Goal: Task Accomplishment & Management: Use online tool/utility

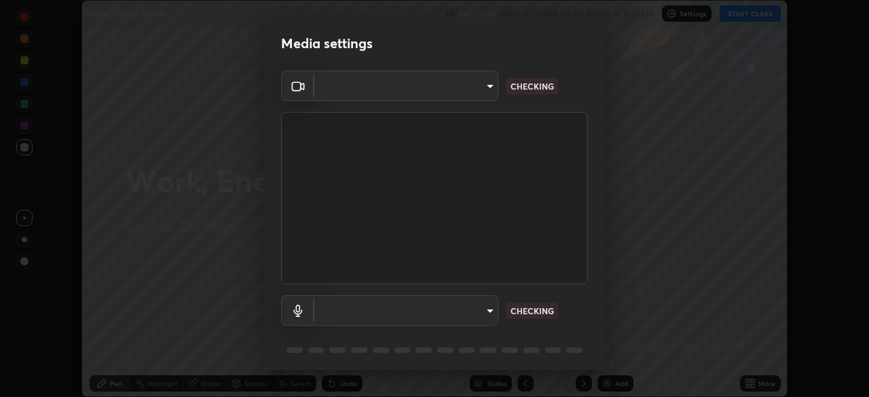
scroll to position [48, 0]
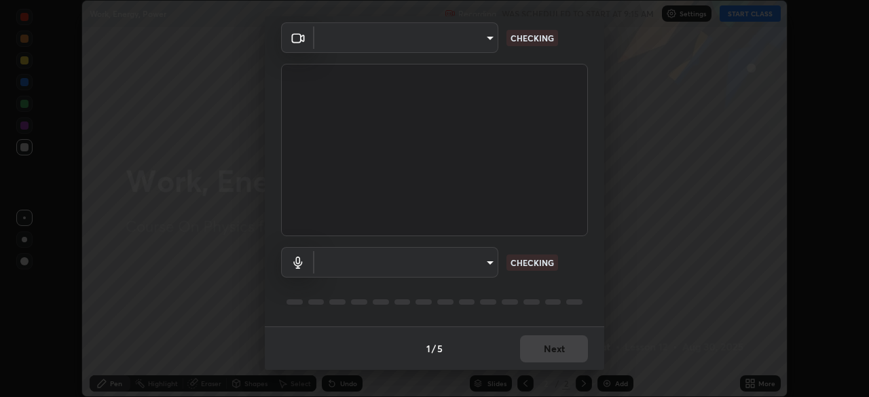
type input "39f420a8f8d33af7ad545f4bd8c914354ee6fe31ce268cb5502dc7cf40be593a"
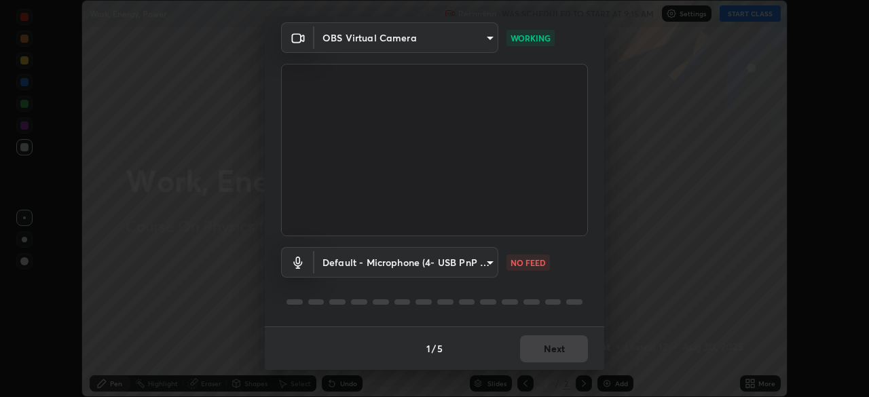
click at [482, 262] on body "Erase all Work, Energy, Power Recording WAS SCHEDULED TO START AT 9:15 AM Setti…" at bounding box center [434, 198] width 869 height 397
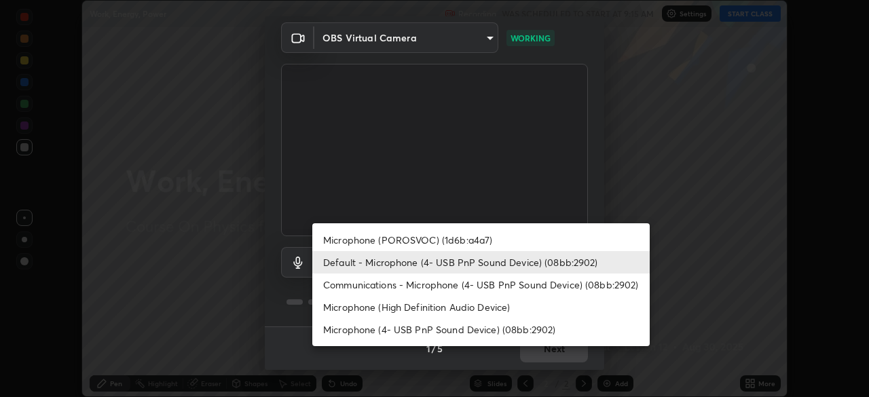
click at [461, 334] on li "Microphone (4- USB PnP Sound Device) (08bb:2902)" at bounding box center [481, 330] width 338 height 22
type input "335c86ed182bc9740b785ed26e23740309e3e1a092159678030b34f3c15665c2"
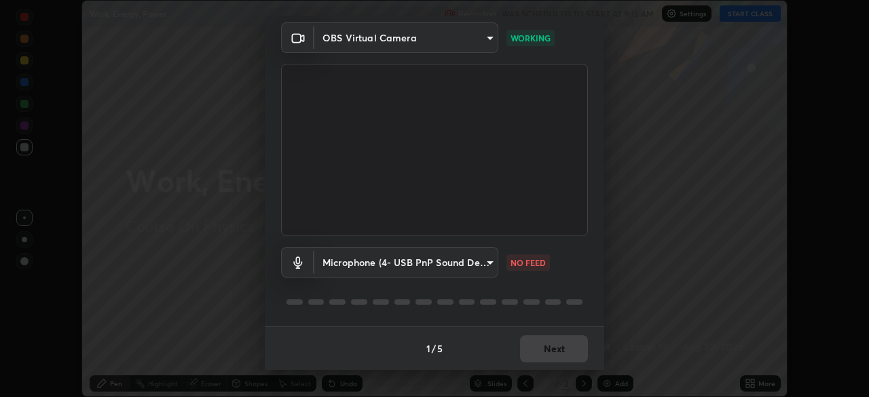
click at [464, 322] on div "Microphone (POROSVOC) (1d6b:a4a7) Default - Microphone (4- USB PnP Sound Device…" at bounding box center [434, 198] width 869 height 397
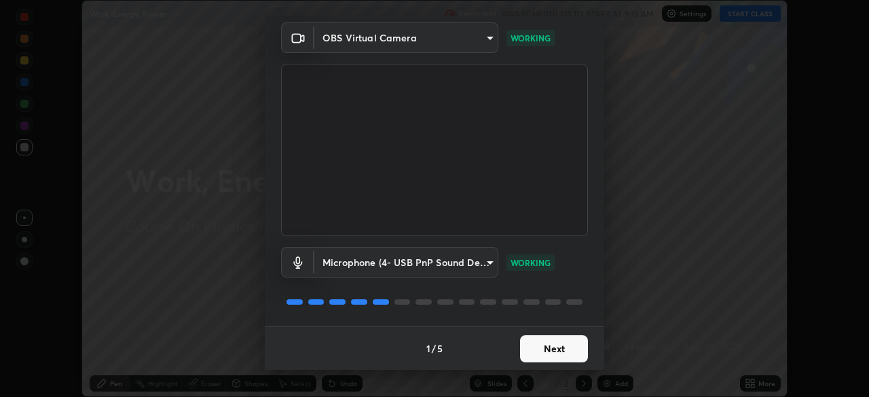
click at [545, 346] on button "Next" at bounding box center [554, 349] width 68 height 27
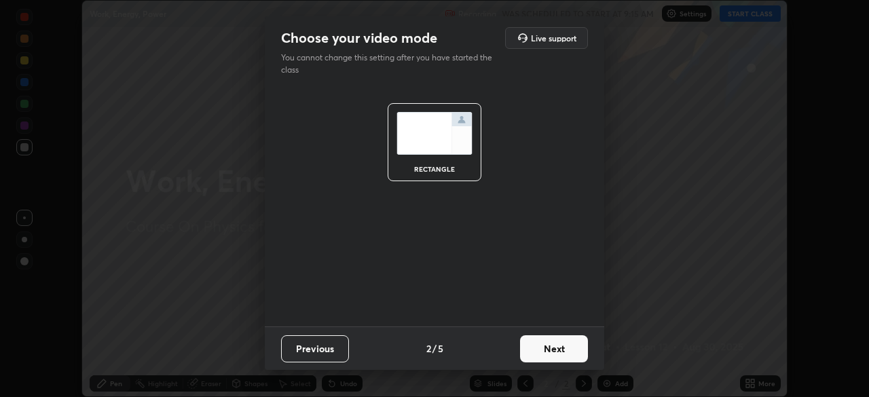
scroll to position [0, 0]
click at [547, 348] on button "Next" at bounding box center [554, 349] width 68 height 27
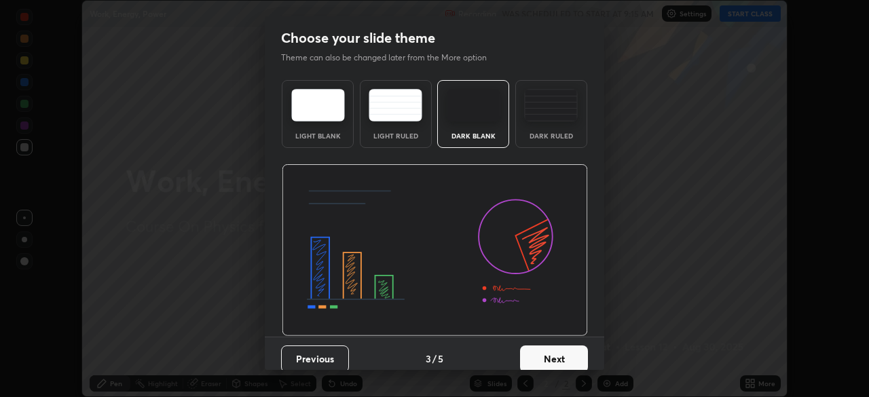
click at [549, 347] on button "Next" at bounding box center [554, 359] width 68 height 27
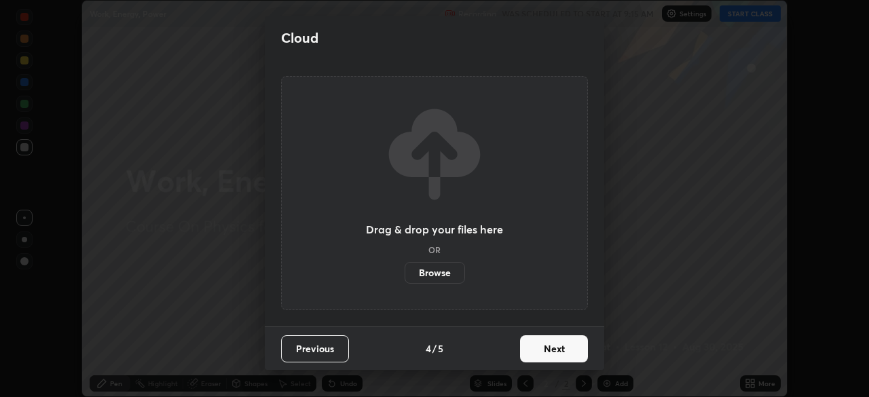
click at [551, 347] on button "Next" at bounding box center [554, 349] width 68 height 27
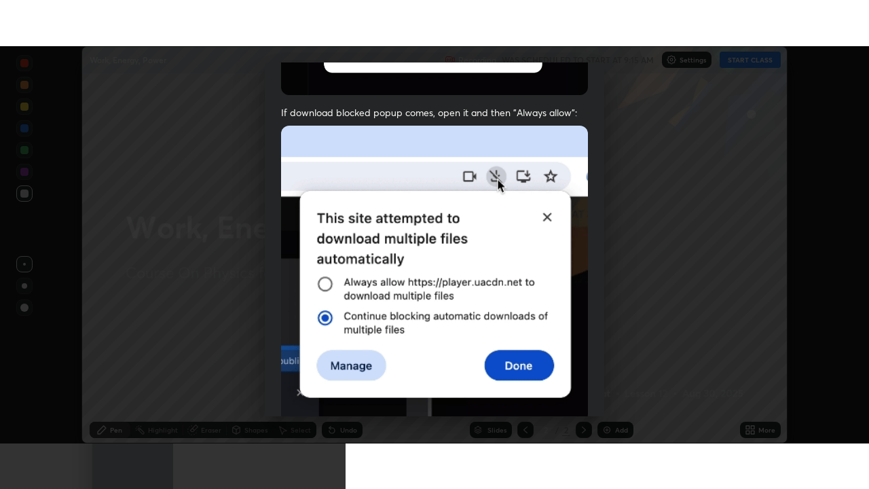
scroll to position [325, 0]
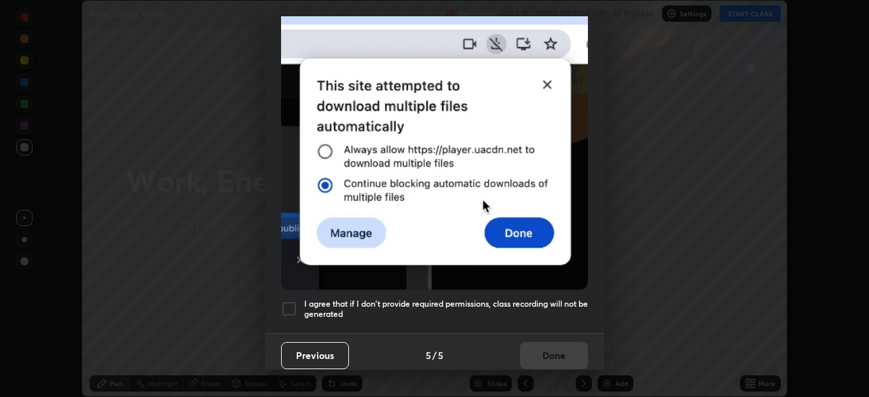
click at [284, 301] on div at bounding box center [289, 309] width 16 height 16
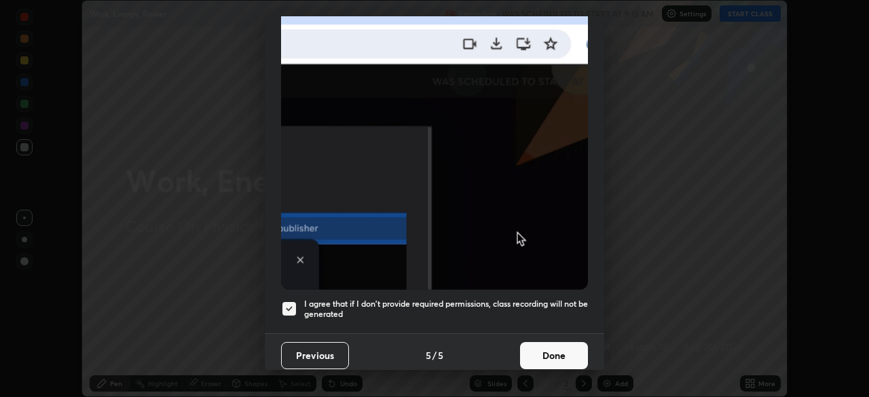
click at [530, 342] on button "Done" at bounding box center [554, 355] width 68 height 27
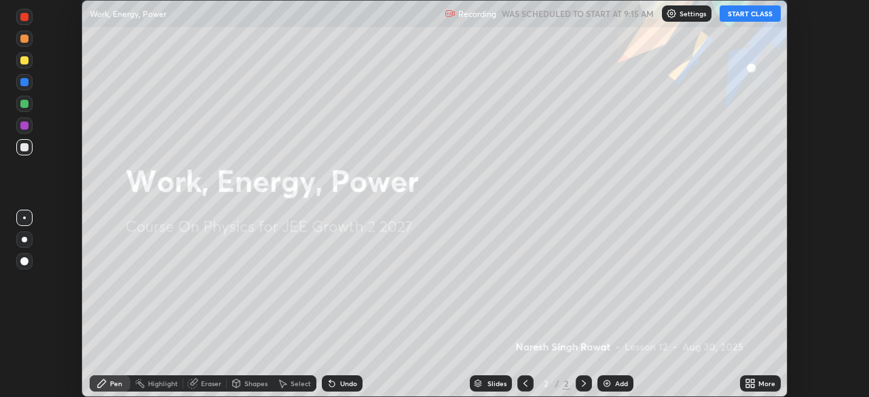
click at [746, 381] on icon at bounding box center [747, 381] width 3 height 3
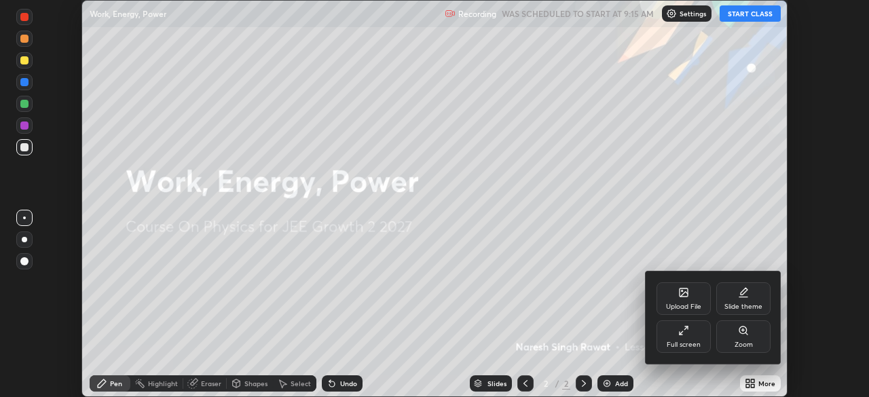
click at [680, 335] on icon at bounding box center [681, 333] width 3 height 3
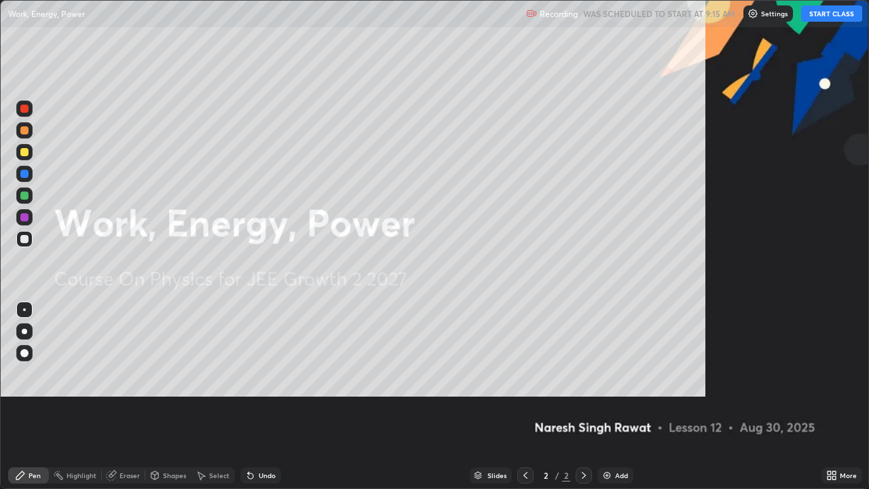
scroll to position [489, 869]
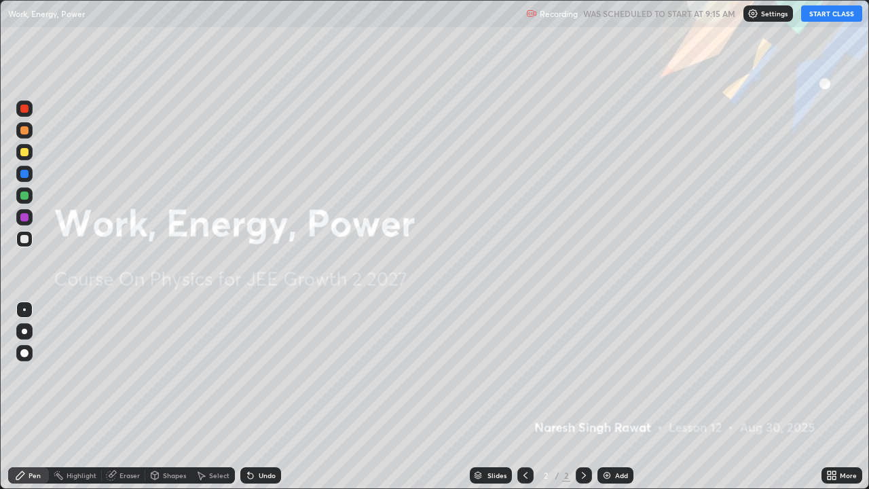
click at [828, 397] on icon at bounding box center [829, 477] width 3 height 3
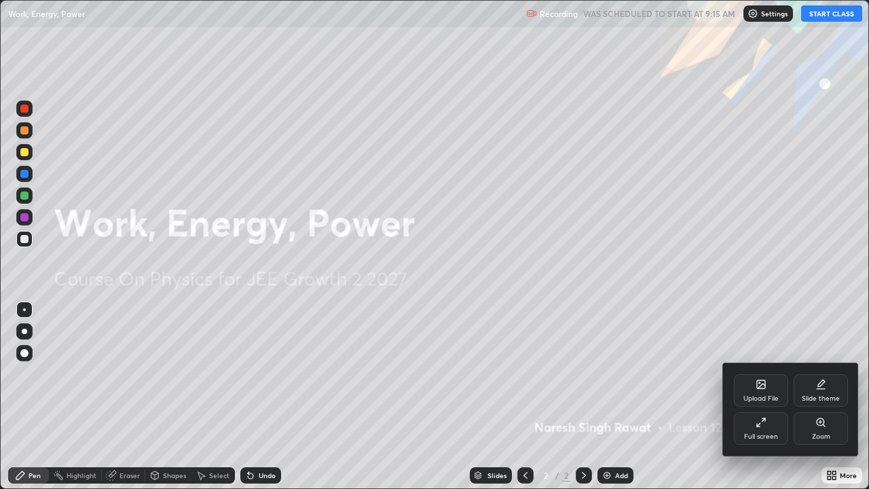
click at [822, 391] on div "Slide theme" at bounding box center [821, 390] width 54 height 33
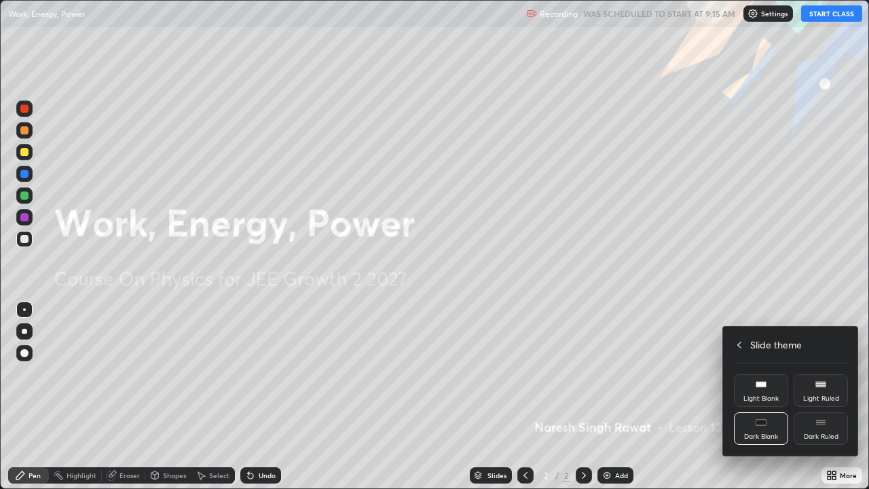
click at [832, 397] on div "Dark Ruled" at bounding box center [821, 428] width 54 height 33
click at [746, 348] on div "Slide theme" at bounding box center [791, 345] width 114 height 14
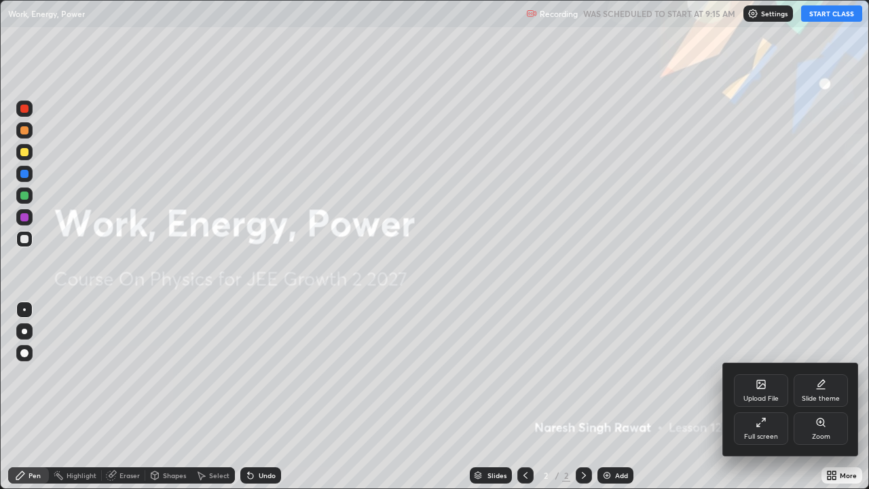
click at [693, 339] on div at bounding box center [434, 244] width 869 height 489
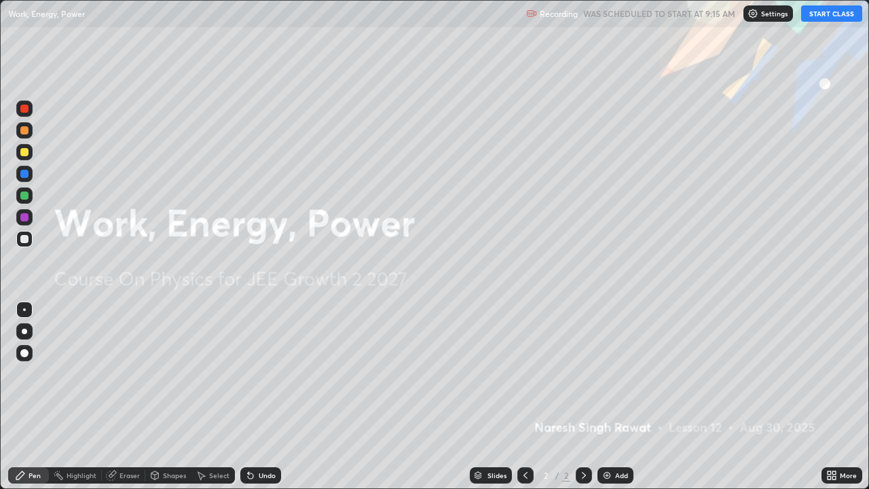
click at [829, 14] on button "START CLASS" at bounding box center [832, 13] width 61 height 16
click at [610, 397] on img at bounding box center [607, 475] width 11 height 11
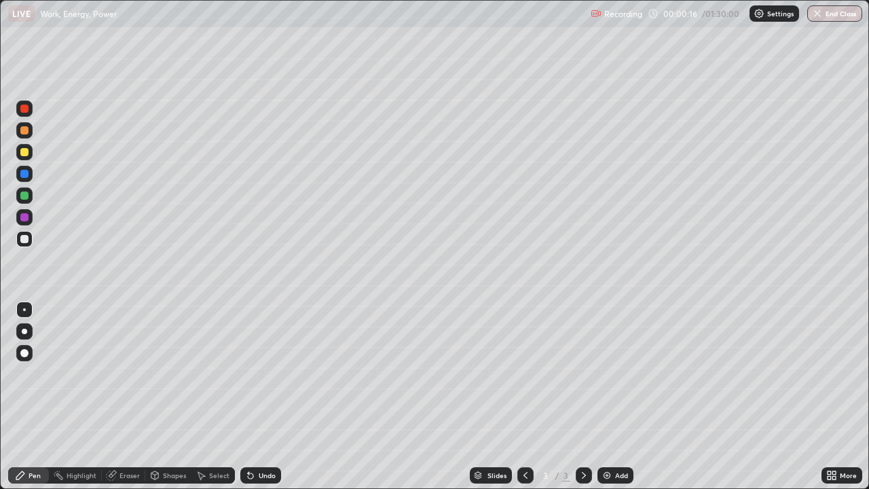
click at [24, 131] on div at bounding box center [24, 130] width 8 height 8
